Goal: Information Seeking & Learning: Learn about a topic

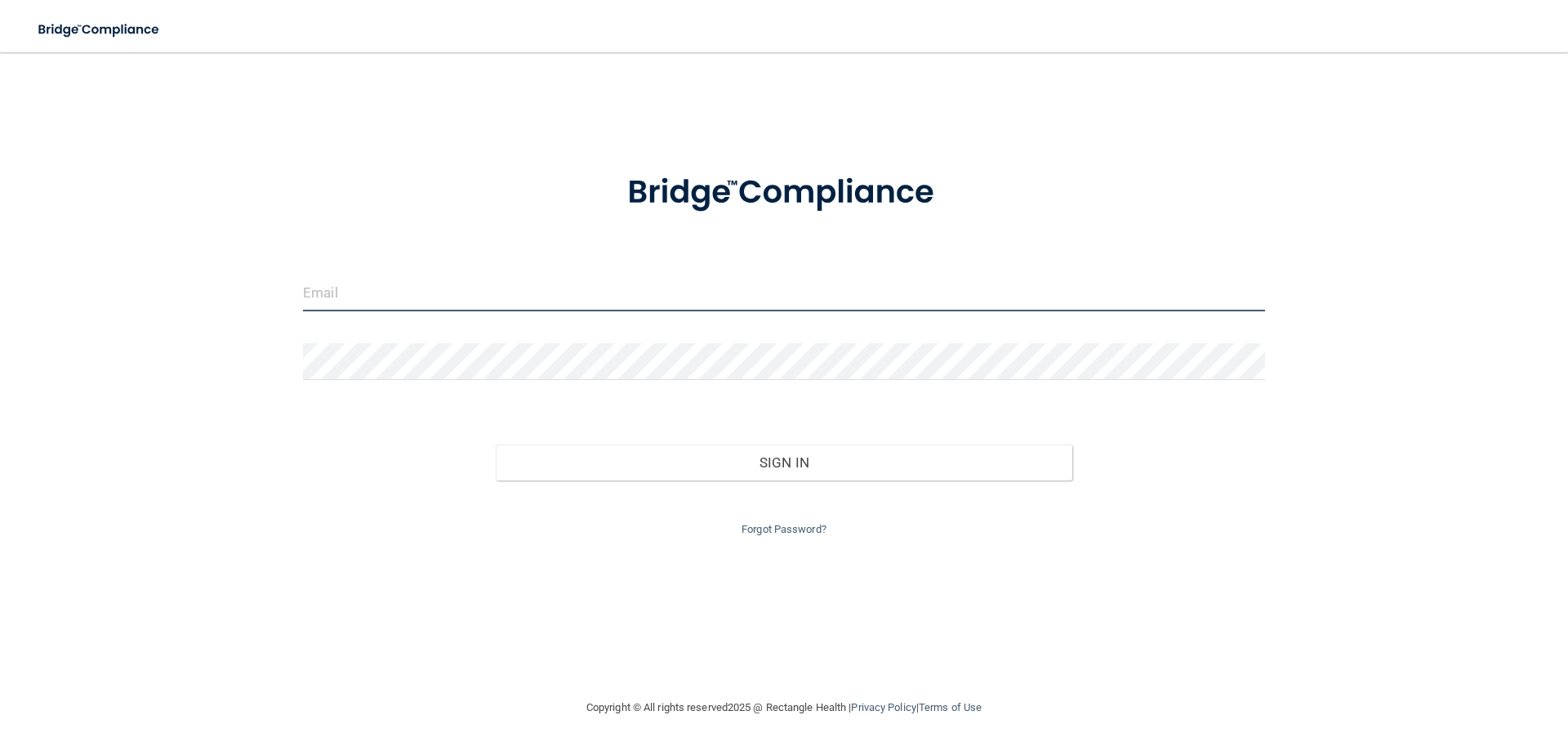
click at [550, 298] on input "email" at bounding box center [784, 292] width 962 height 37
type input "[PERSON_NAME][EMAIL_ADDRESS][DOMAIN_NAME]"
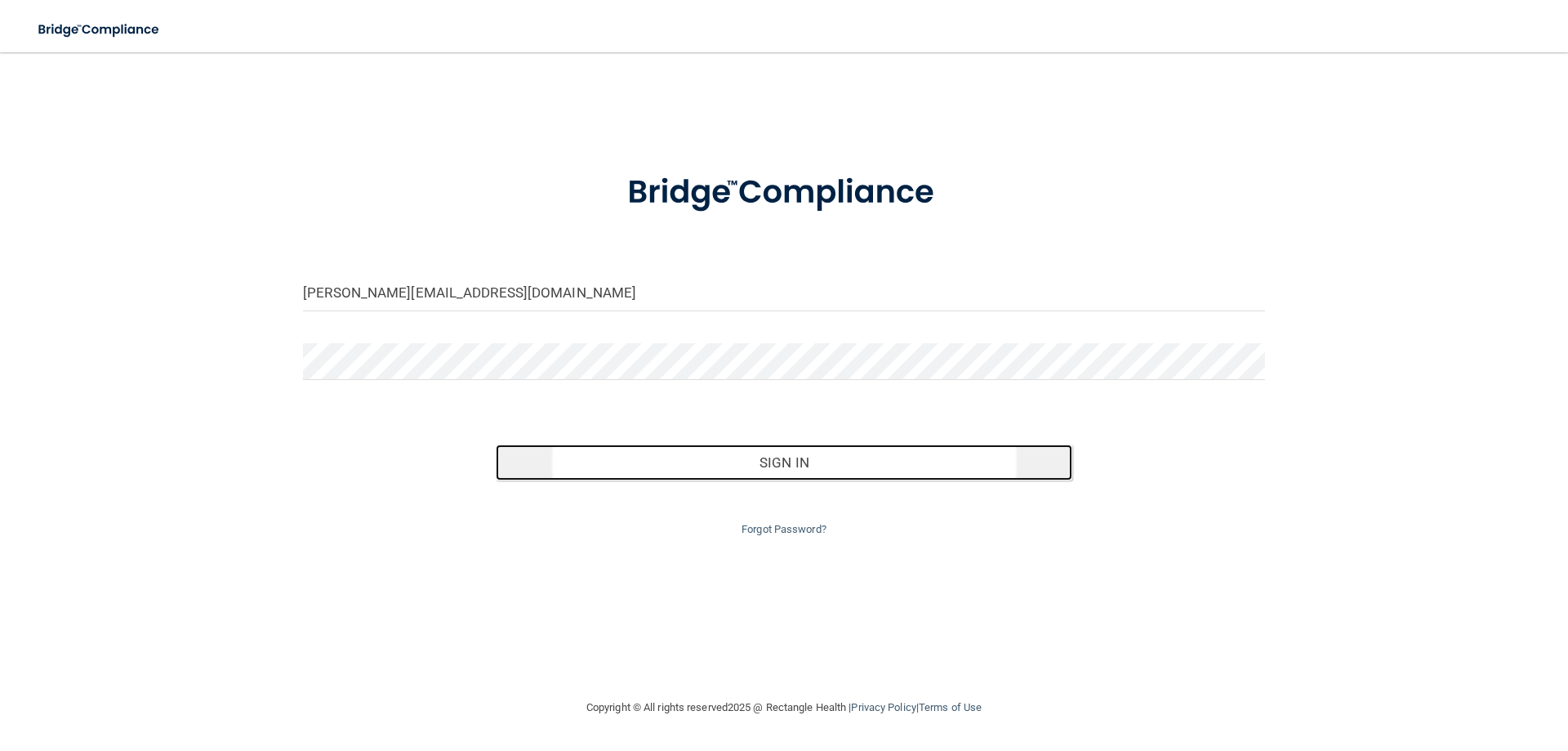
click at [720, 468] on button "Sign In" at bounding box center [784, 462] width 577 height 36
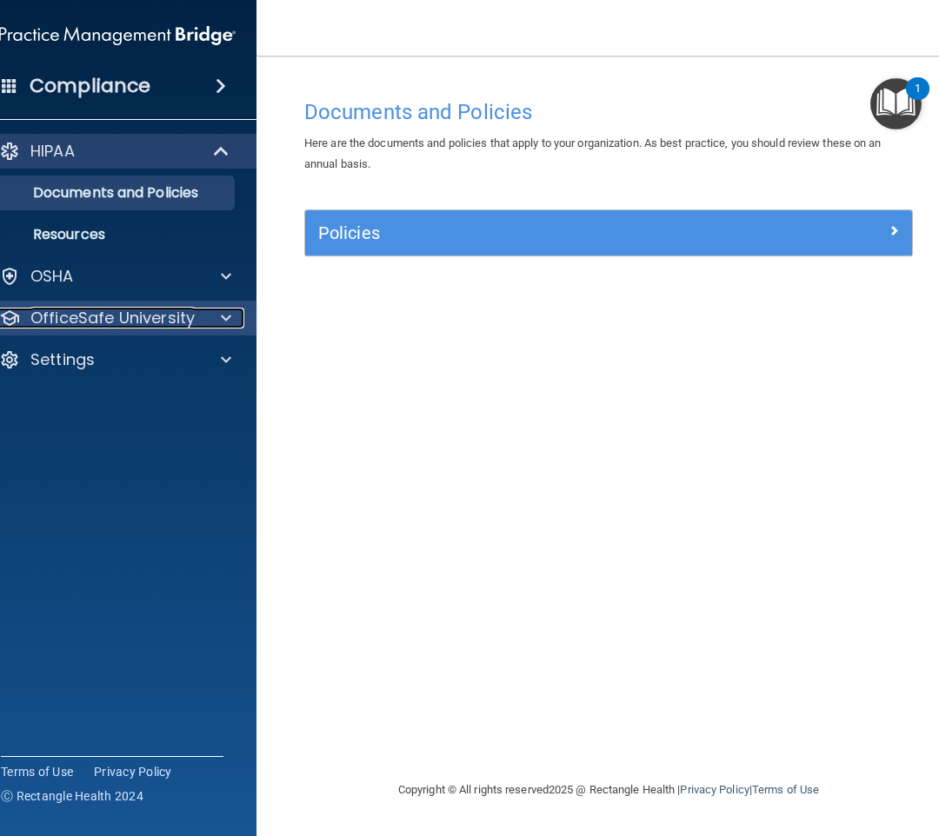
click at [178, 318] on p "OfficeSafe University" at bounding box center [112, 318] width 164 height 21
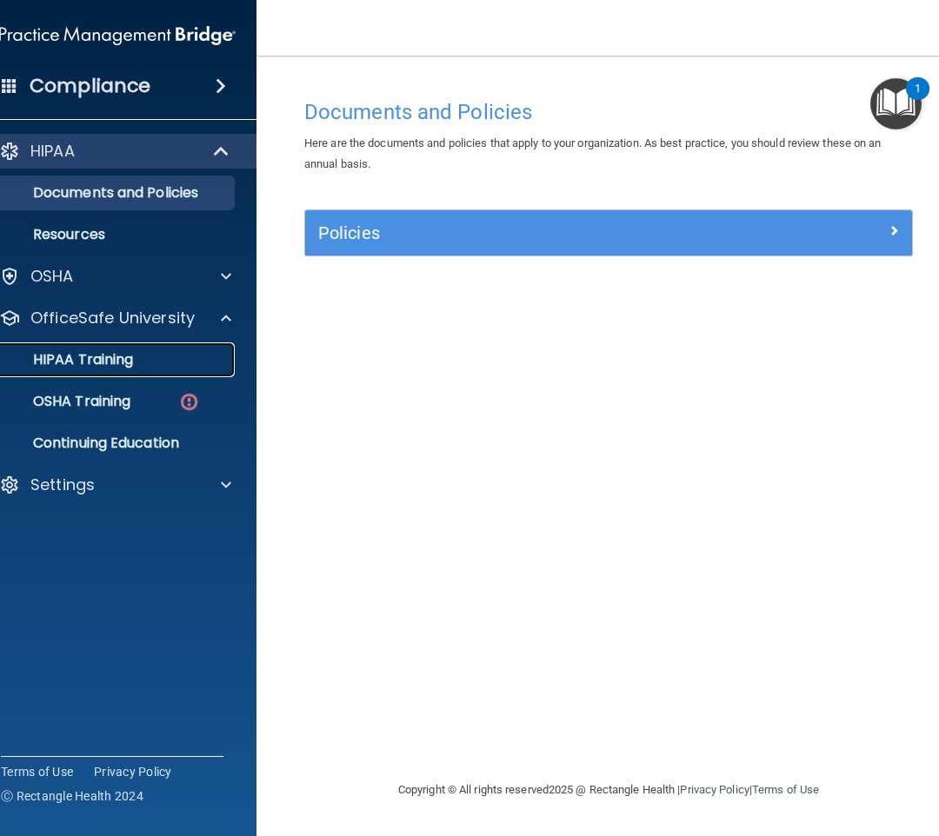
click at [162, 362] on div "HIPAA Training" at bounding box center [108, 359] width 237 height 17
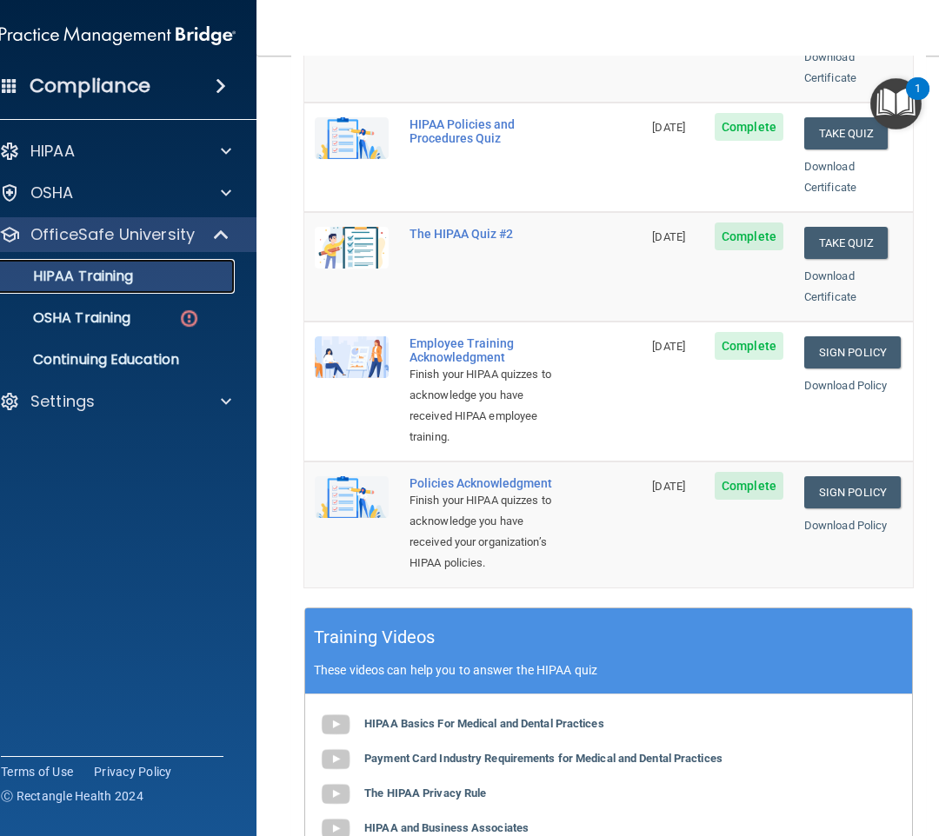
scroll to position [348, 0]
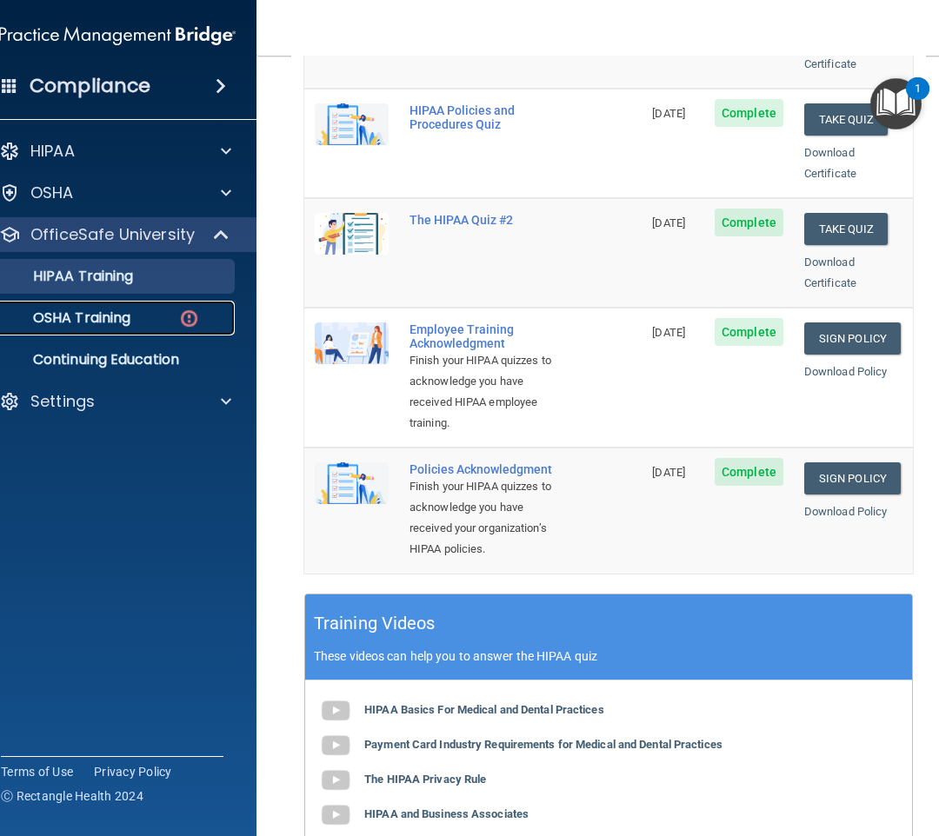
click at [136, 308] on link "OSHA Training" at bounding box center [98, 318] width 274 height 35
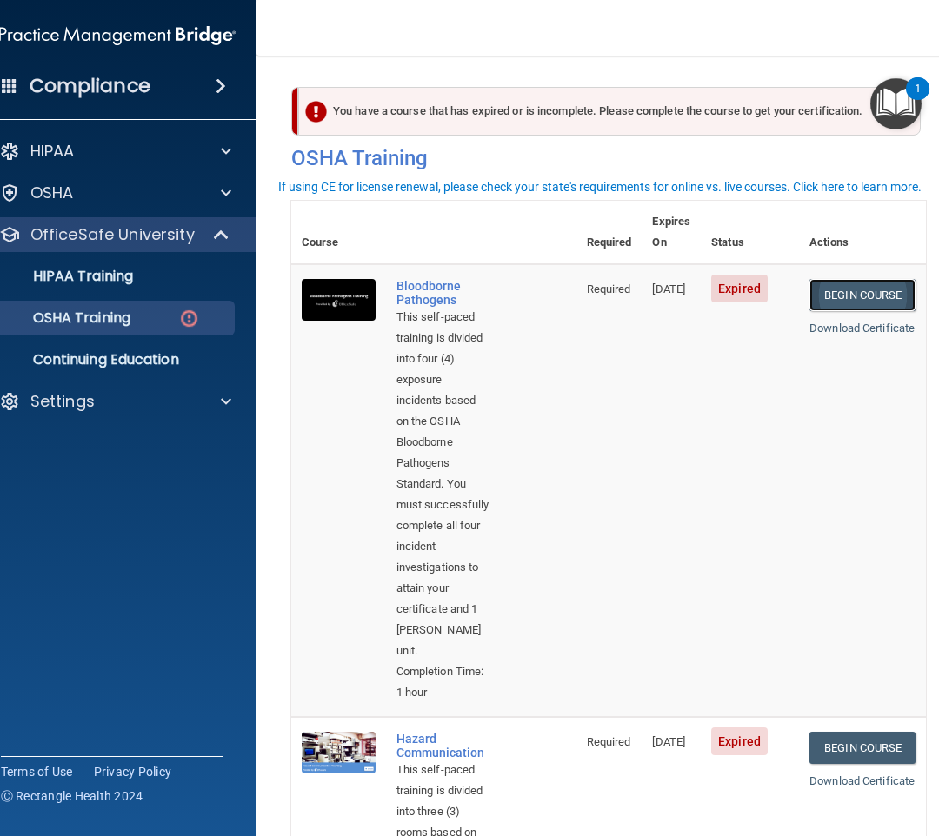
click at [846, 279] on link "Begin Course" at bounding box center [862, 295] width 106 height 32
